Goal: Information Seeking & Learning: Learn about a topic

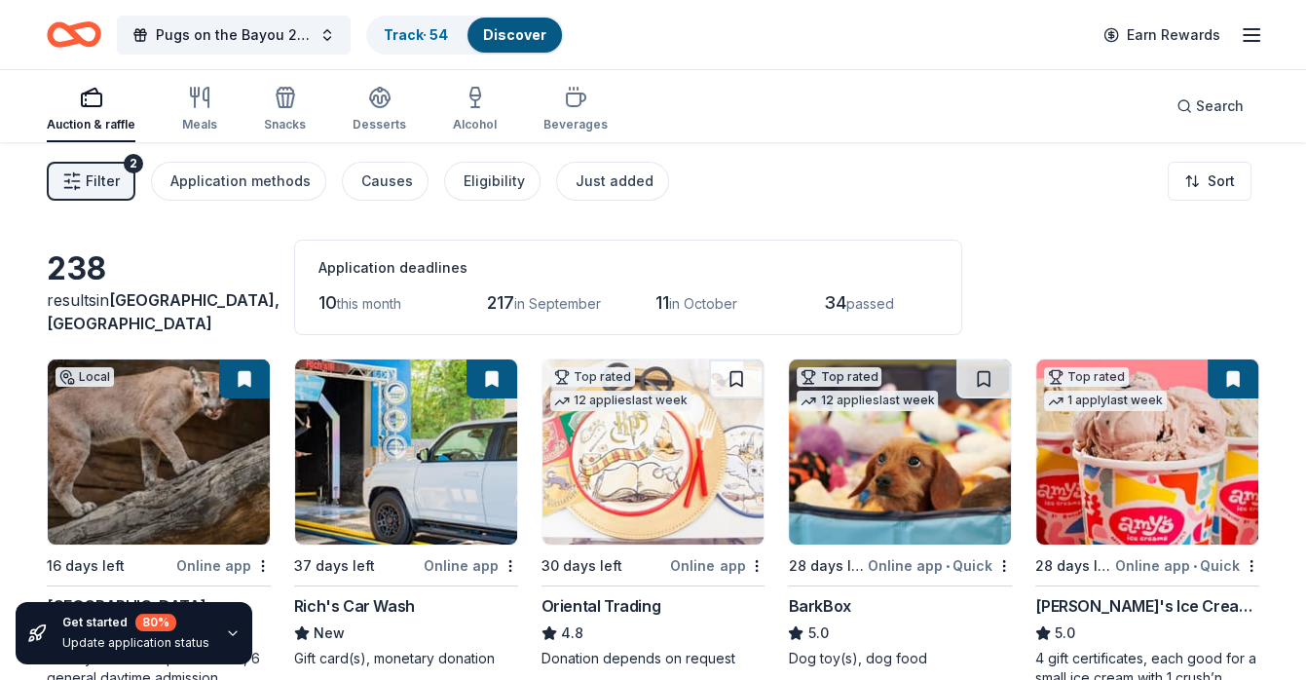
click at [343, 297] on span "this month" at bounding box center [369, 303] width 64 height 17
click at [332, 301] on span "10" at bounding box center [327, 302] width 18 height 20
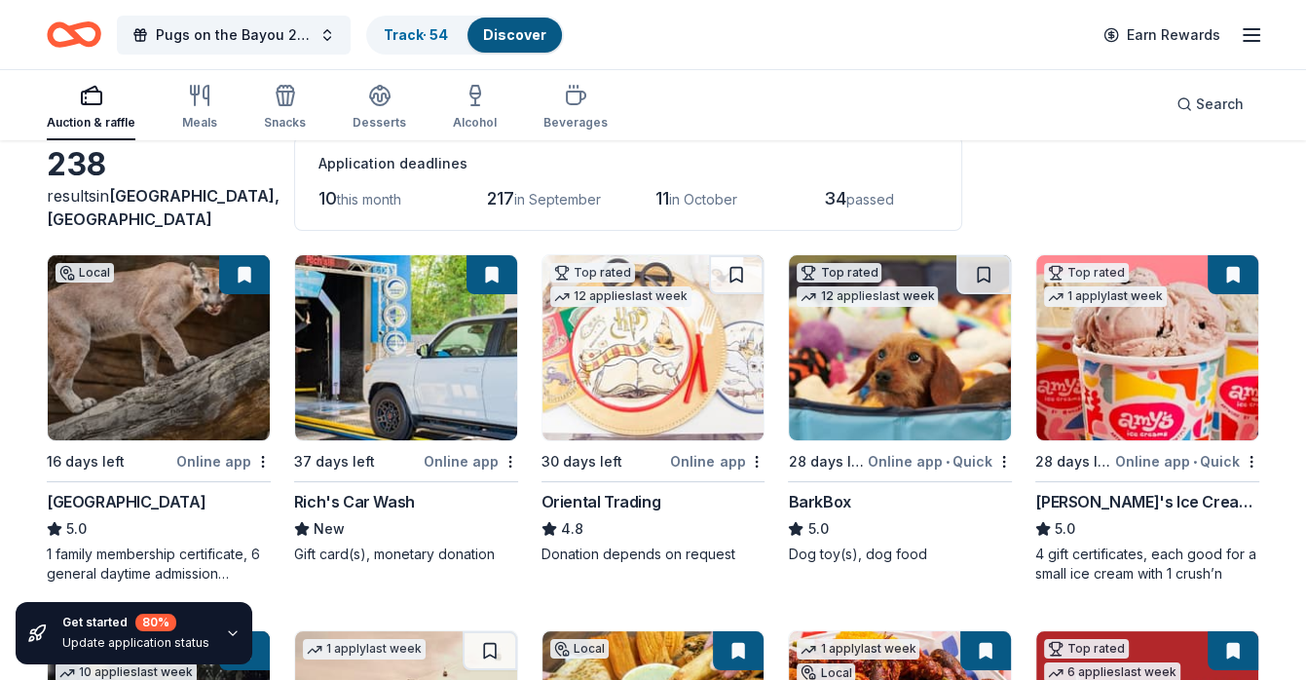
scroll to position [156, 0]
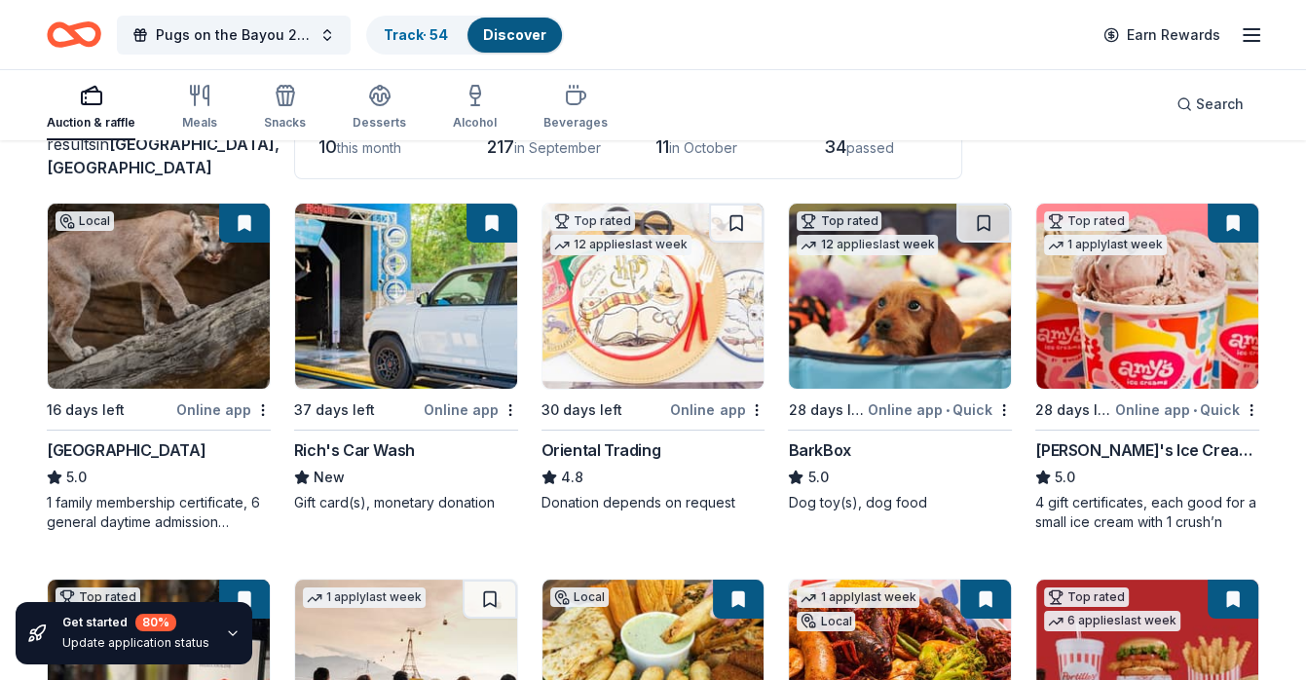
click at [184, 274] on img at bounding box center [159, 295] width 222 height 185
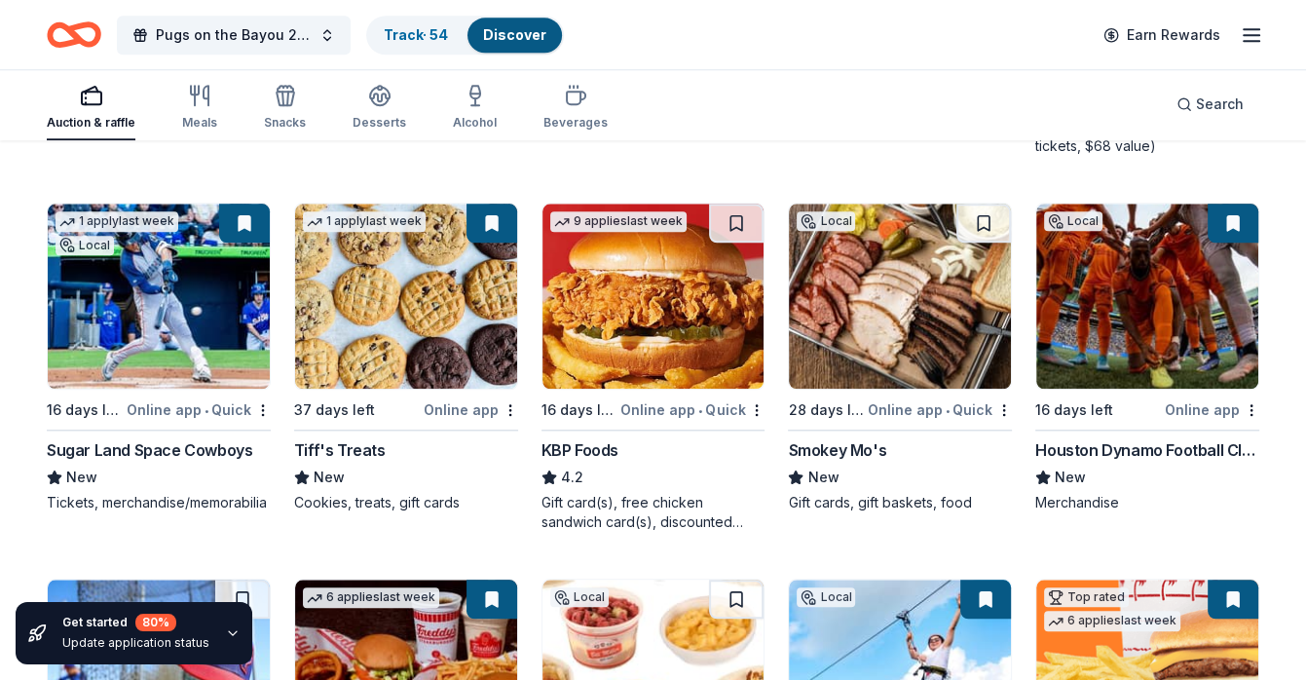
scroll to position [1662, 0]
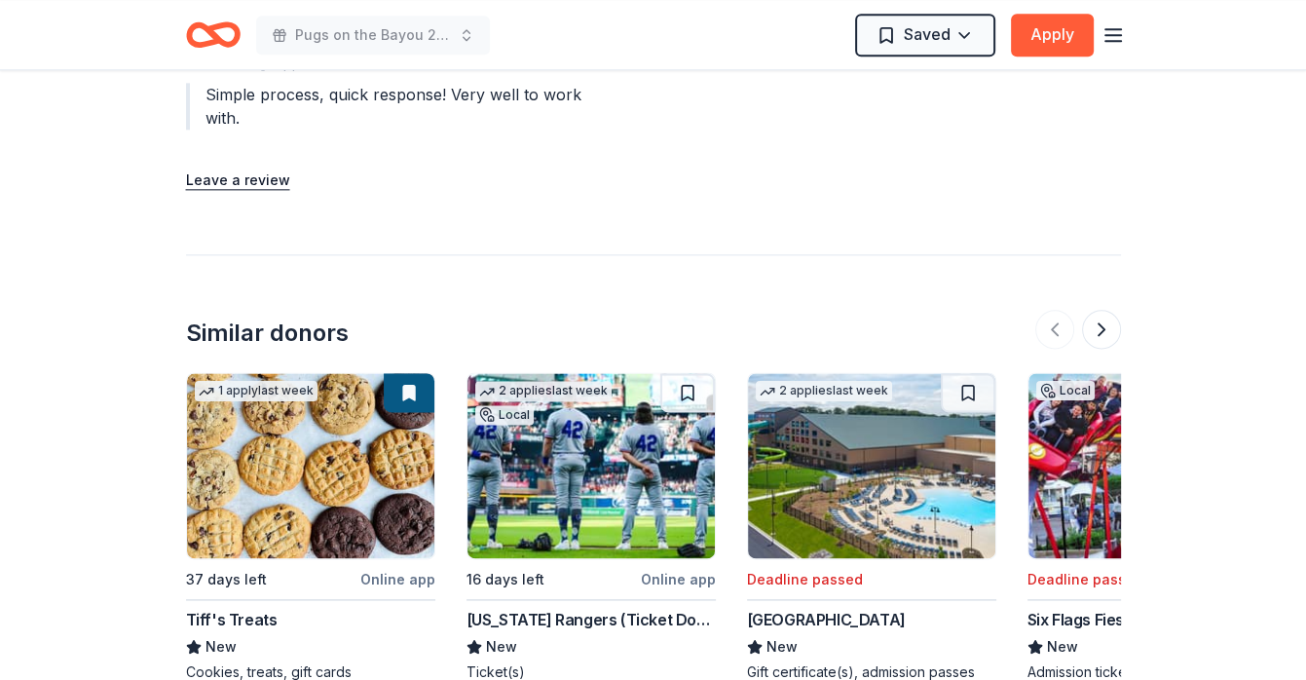
scroll to position [2208, 0]
